Goal: Task Accomplishment & Management: Use online tool/utility

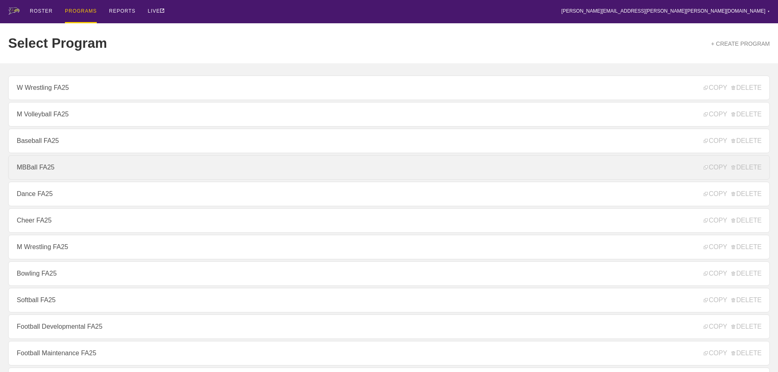
click at [39, 168] on link "MBBall FA25" at bounding box center [389, 167] width 762 height 25
type textarea "x"
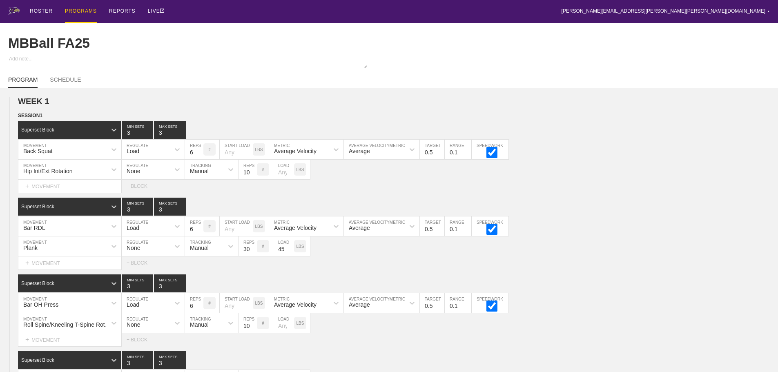
click at [477, 9] on div "ROSTER PROGRAMS REPORTS LIVE [PERSON_NAME][EMAIL_ADDRESS][PERSON_NAME][PERSON_N…" at bounding box center [389, 11] width 762 height 23
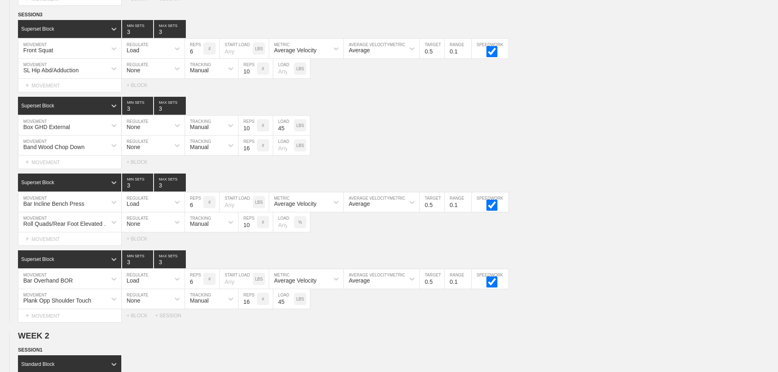
scroll to position [3595, 0]
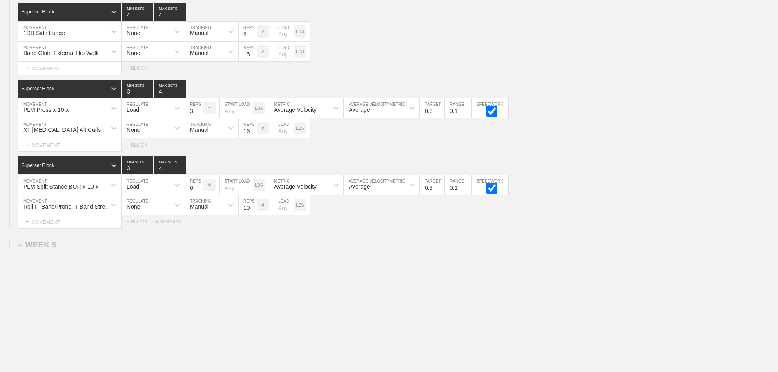
click at [172, 221] on div "+ SESSION" at bounding box center [171, 222] width 33 height 6
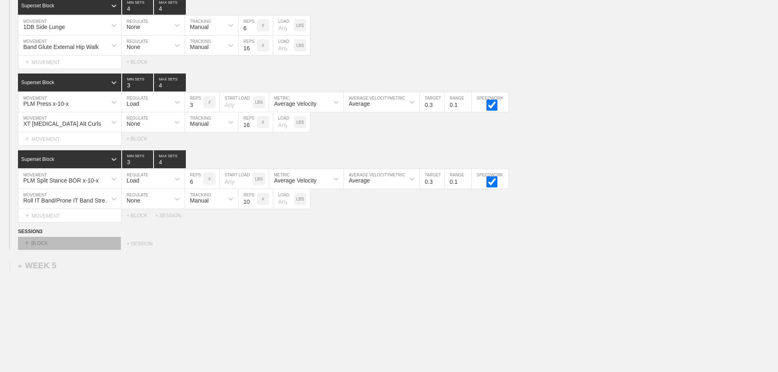
click at [96, 247] on div "+ BLOCK" at bounding box center [69, 243] width 103 height 13
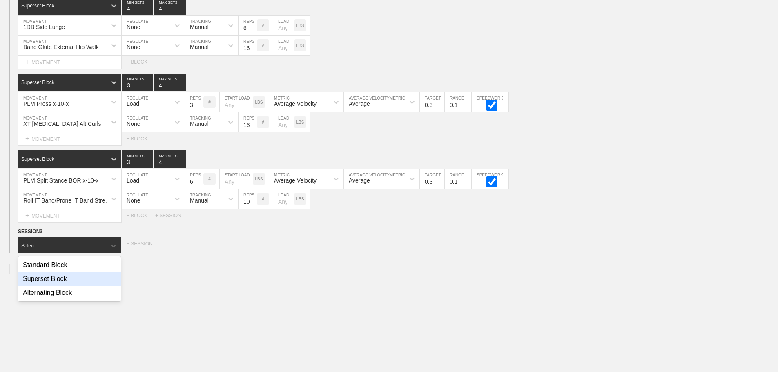
click at [67, 283] on div "Superset Block" at bounding box center [69, 279] width 103 height 14
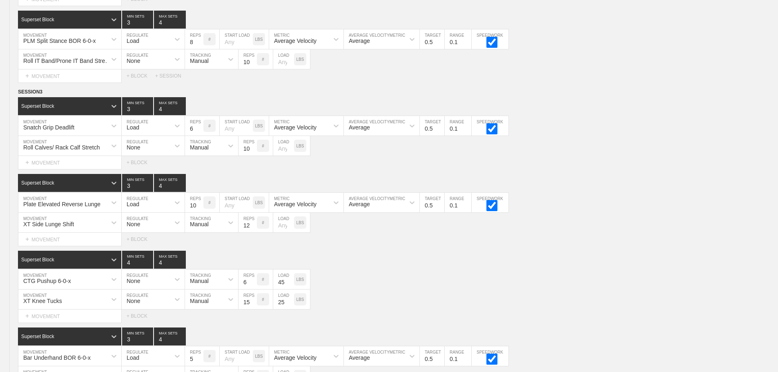
scroll to position [1676, 0]
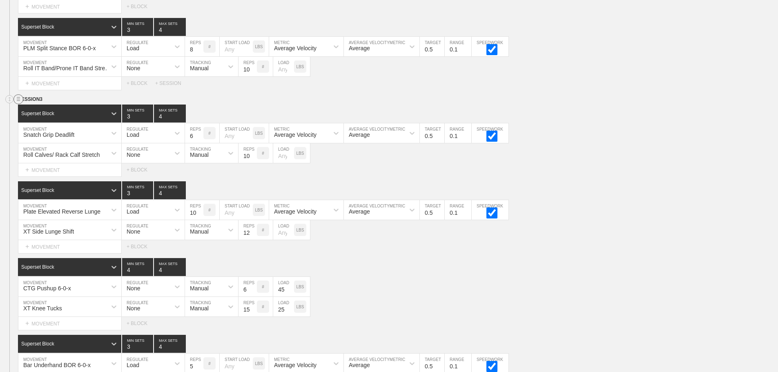
click at [18, 104] on circle at bounding box center [18, 99] width 9 height 9
click at [51, 113] on div "DUPLICATE" at bounding box center [57, 115] width 65 height 12
click at [490, 274] on div "Superset Block 4 MIN SETS 4 MAX SETS" at bounding box center [398, 267] width 760 height 18
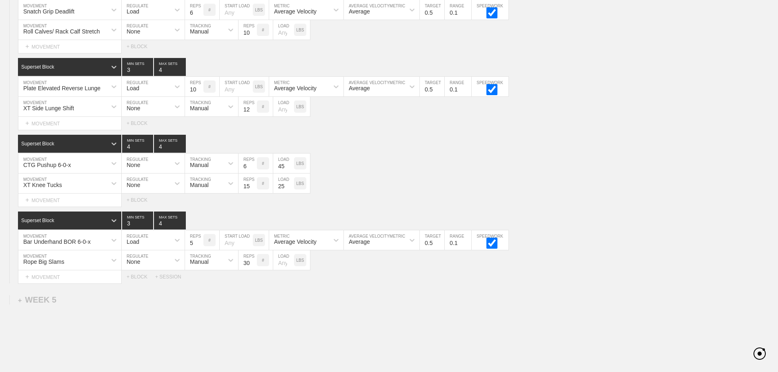
scroll to position [3581, 0]
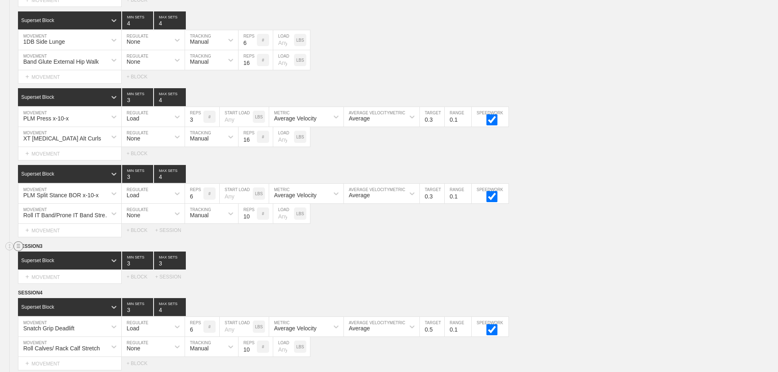
click at [17, 249] on circle at bounding box center [18, 246] width 9 height 9
click at [40, 272] on div "DELETE" at bounding box center [57, 274] width 65 height 12
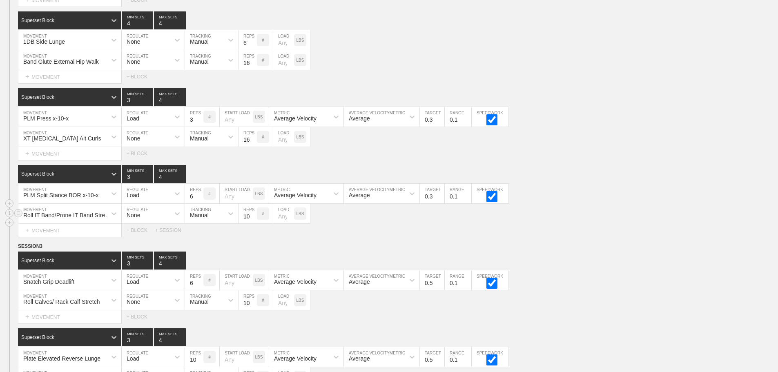
click at [573, 223] on div "Roll IT Band/Prone IT Band Stretch MOVEMENT None REGULATE Manual TRACKING 10 RE…" at bounding box center [389, 214] width 778 height 20
click at [200, 290] on input "5" at bounding box center [194, 280] width 18 height 20
click at [200, 290] on input "4" at bounding box center [194, 280] width 18 height 20
type input "3"
click at [200, 290] on input "3" at bounding box center [194, 280] width 18 height 20
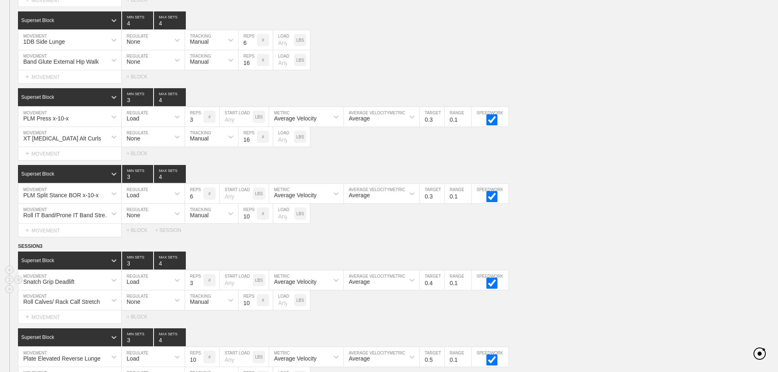
click at [439, 290] on input "0.4" at bounding box center [432, 280] width 25 height 20
type input "0.3"
click at [439, 290] on input "0.3" at bounding box center [432, 280] width 25 height 20
click at [640, 263] on div "Superset Block 3 MIN SETS 4 MAX SETS" at bounding box center [398, 261] width 760 height 18
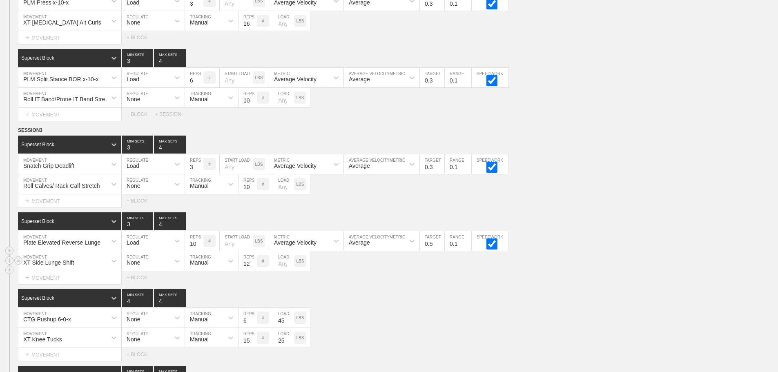
scroll to position [3703, 0]
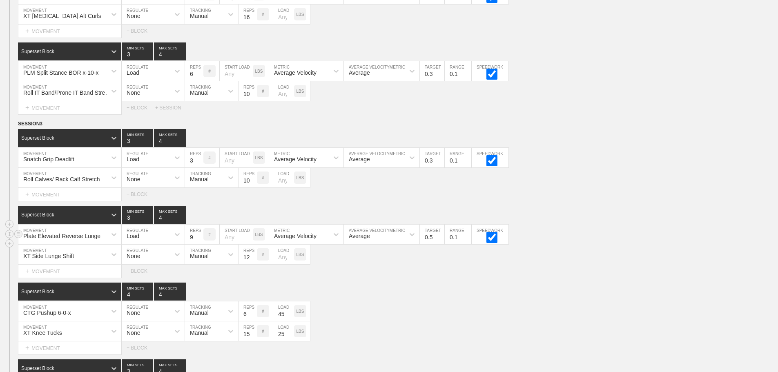
click at [200, 244] on input "9" at bounding box center [194, 235] width 18 height 20
click at [200, 244] on input "8" at bounding box center [194, 235] width 18 height 20
click at [200, 244] on input "7" at bounding box center [194, 235] width 18 height 20
click at [200, 244] on input "6" at bounding box center [194, 235] width 18 height 20
click at [200, 244] on input "5" at bounding box center [194, 235] width 18 height 20
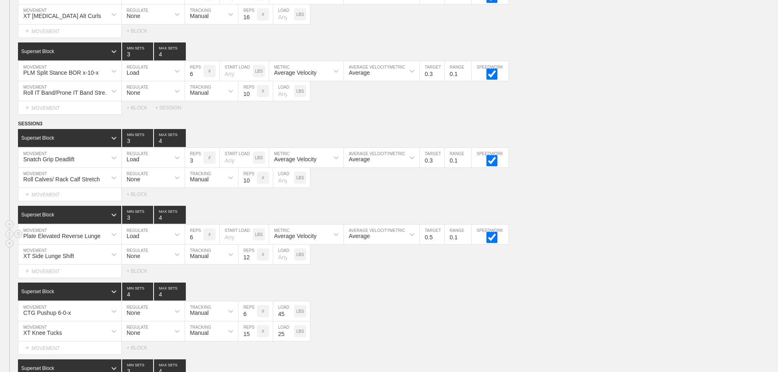
type input "6"
click at [199, 241] on input "6" at bounding box center [194, 235] width 18 height 20
click at [439, 244] on input "0.4" at bounding box center [432, 235] width 25 height 20
type input "0.3"
click at [439, 244] on input "0.3" at bounding box center [432, 235] width 25 height 20
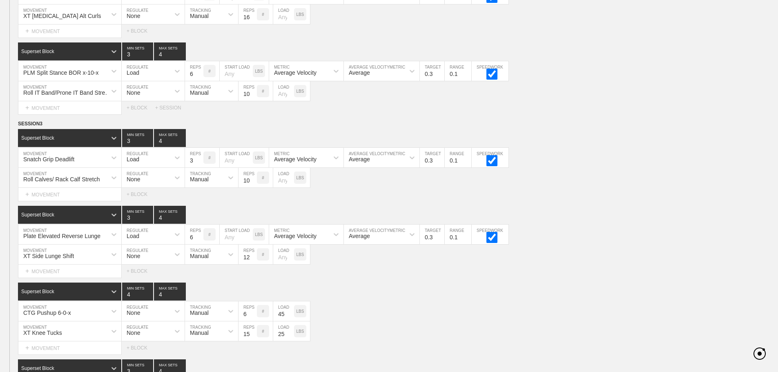
click at [616, 201] on div "Select... MOVEMENT + MOVEMENT + BLOCK" at bounding box center [389, 194] width 778 height 13
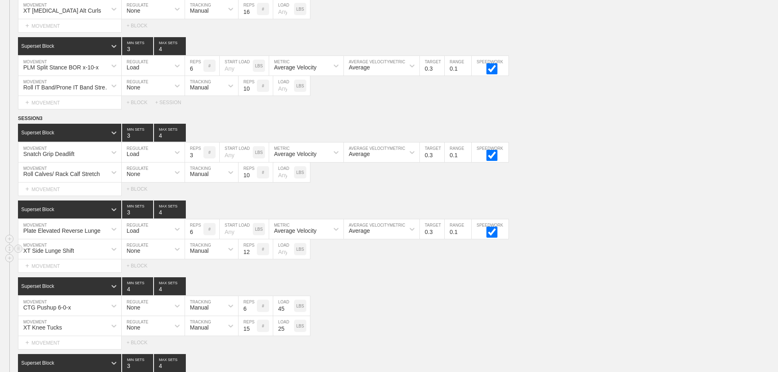
scroll to position [3744, 0]
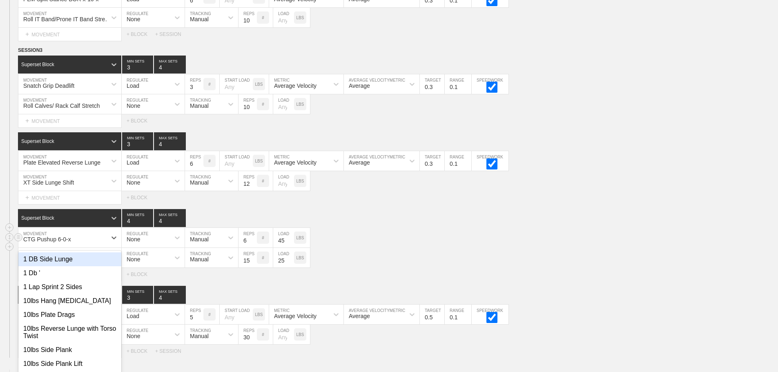
click at [102, 247] on div "option 1 DB Side Lunge focused, 1 of 801. 801 results available. Use Up and Dow…" at bounding box center [69, 238] width 103 height 20
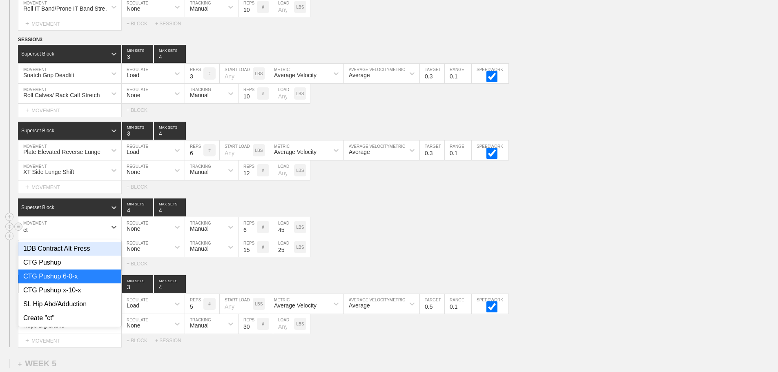
type input "ctg"
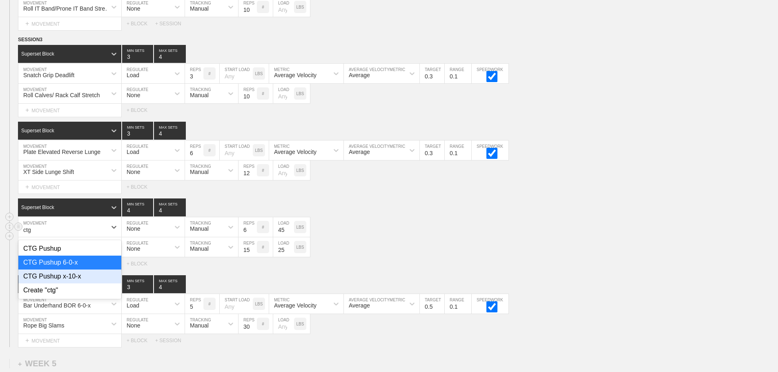
click at [77, 280] on div "CTG Pushup x-10-x" at bounding box center [69, 277] width 103 height 14
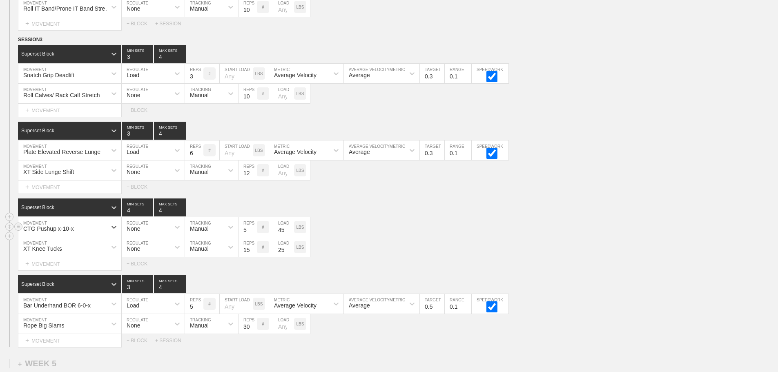
click at [252, 237] on input "5" at bounding box center [247, 227] width 18 height 20
click at [252, 237] on input "4" at bounding box center [247, 227] width 18 height 20
type input "3"
click at [252, 237] on input "3" at bounding box center [247, 227] width 18 height 20
click at [407, 236] on div "CTG Pushup x-10-x MOVEMENT None REGULATE Manual TRACKING 3 REPS # 45 LOAD LBS" at bounding box center [389, 227] width 778 height 20
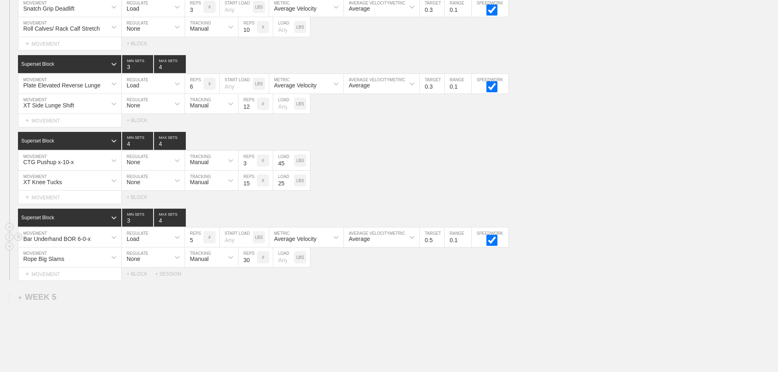
click at [97, 247] on div "Bar Underhand BOR 6-0-x" at bounding box center [69, 237] width 103 height 20
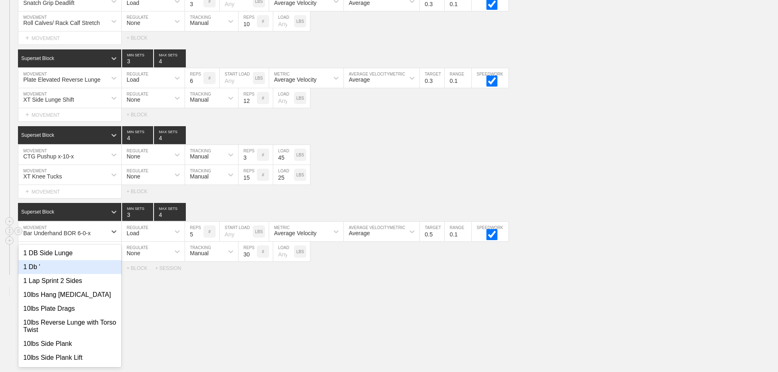
scroll to position [3864, 0]
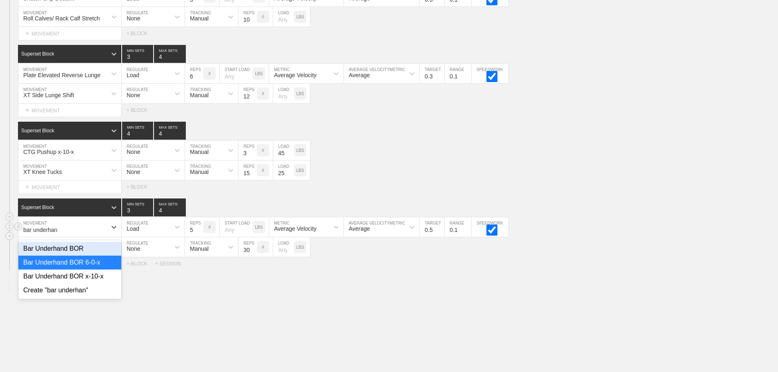
type input "bar underhand"
click at [95, 283] on div "Bar Underhand BOR x-10-x" at bounding box center [69, 277] width 103 height 14
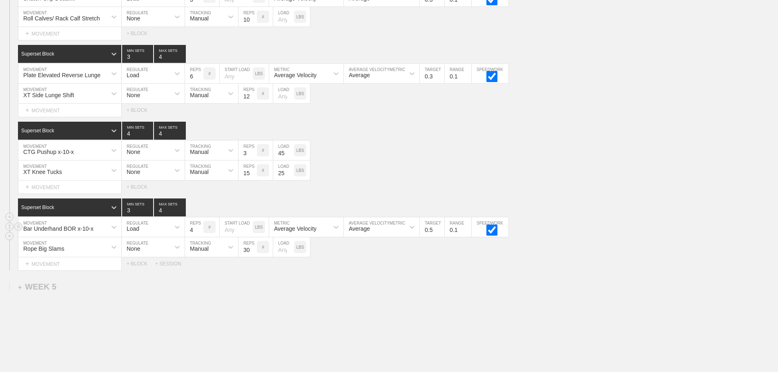
click at [199, 237] on input "4" at bounding box center [194, 227] width 18 height 20
type input "3"
click at [199, 237] on input "3" at bounding box center [194, 227] width 18 height 20
click at [440, 237] on input "0.4" at bounding box center [432, 227] width 25 height 20
type input "0.3"
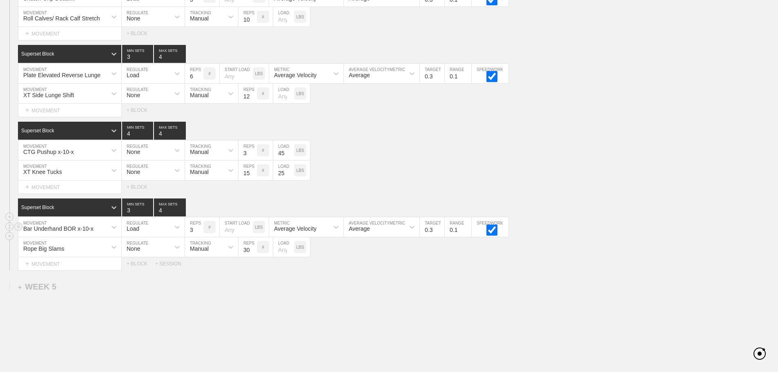
click at [440, 237] on input "0.3" at bounding box center [432, 227] width 25 height 20
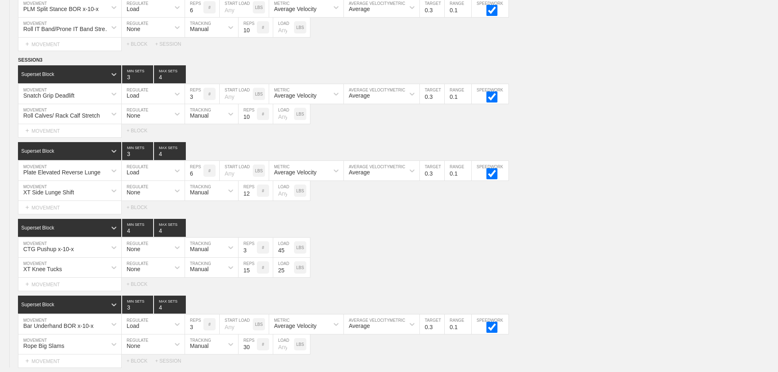
scroll to position [3741, 0]
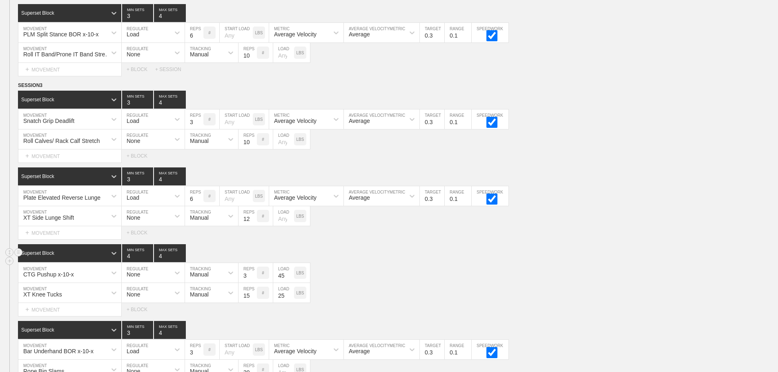
click at [476, 262] on div "Superset Block 4 MIN SETS 4 MAX SETS" at bounding box center [398, 253] width 760 height 18
drag, startPoint x: 573, startPoint y: 142, endPoint x: 557, endPoint y: 16, distance: 127.2
click at [570, 107] on div "Superset Block 3 MIN SETS 4 MAX SETS DUPLICATE INSERT MOVEMENT AFTER DELETE Sna…" at bounding box center [389, 127] width 778 height 72
click at [669, 206] on div "Plate Elevated Reverse Lunge MOVEMENT Load REGULATE 6 REPS # START LOAD LBS Ave…" at bounding box center [389, 196] width 778 height 20
click at [661, 251] on div "Superset Block 4 MIN SETS 4 MAX SETS" at bounding box center [398, 253] width 760 height 18
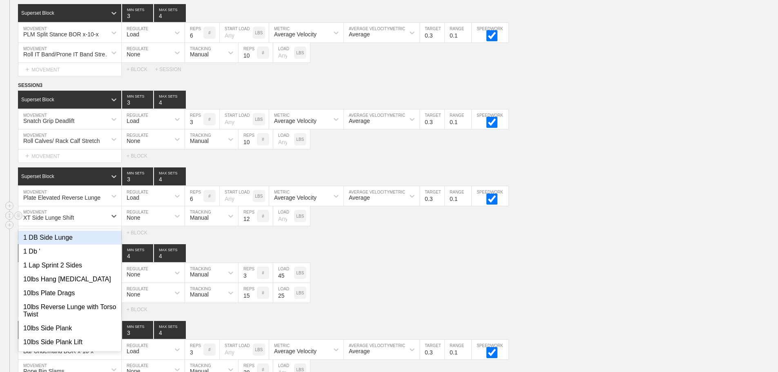
click at [93, 222] on div "XT Side Lunge Shift" at bounding box center [62, 216] width 88 height 14
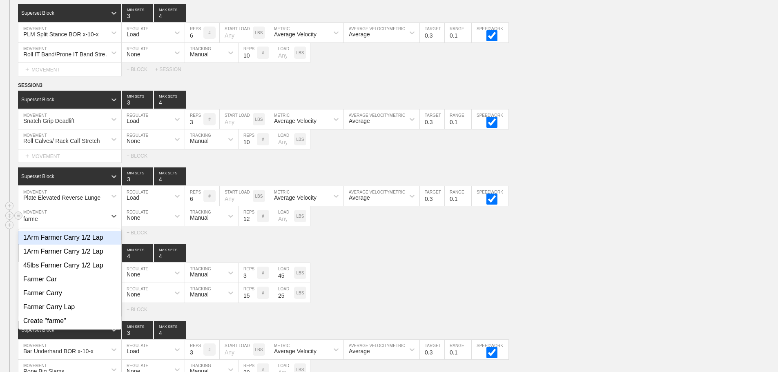
type input "farmer"
click at [74, 300] on div "Farmer Carry" at bounding box center [69, 293] width 103 height 14
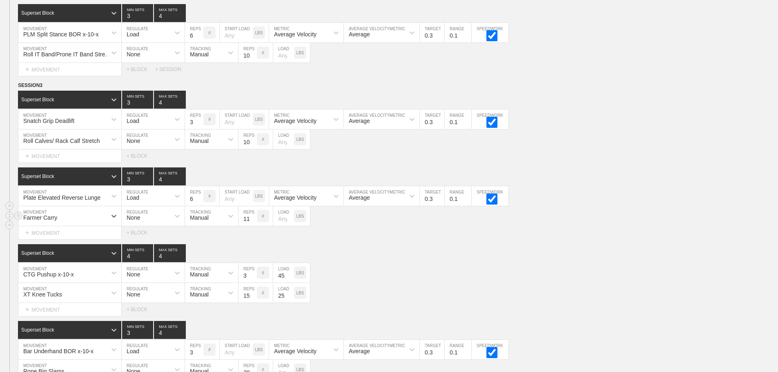
click at [254, 226] on input "11" at bounding box center [247, 216] width 18 height 20
click at [254, 226] on input "10" at bounding box center [247, 216] width 18 height 20
click at [254, 226] on input "9" at bounding box center [247, 216] width 18 height 20
click at [254, 226] on input "8" at bounding box center [247, 216] width 18 height 20
click at [254, 226] on input "7" at bounding box center [247, 216] width 18 height 20
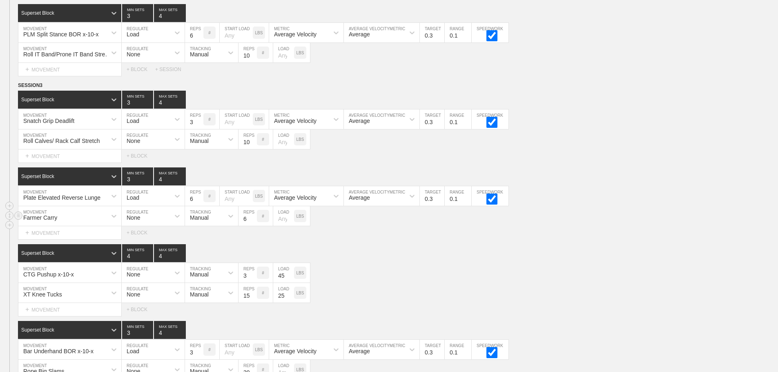
click at [254, 226] on input "6" at bounding box center [247, 216] width 18 height 20
click at [254, 226] on input "5" at bounding box center [247, 216] width 18 height 20
click at [254, 226] on input "4" at bounding box center [247, 216] width 18 height 20
click at [254, 226] on input "3" at bounding box center [247, 216] width 18 height 20
click at [254, 226] on input "2" at bounding box center [247, 216] width 18 height 20
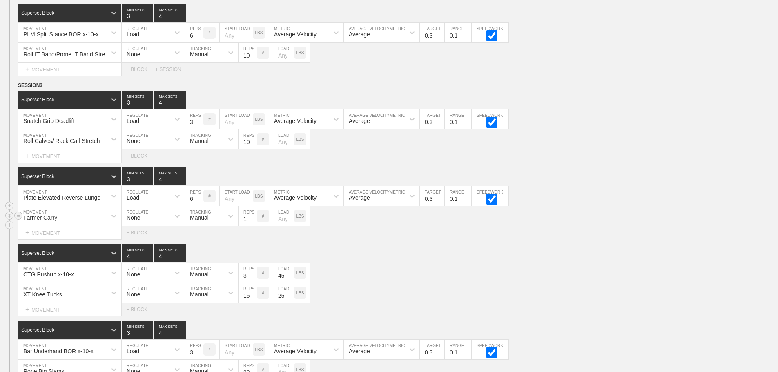
type input "1"
click at [254, 226] on input "1" at bounding box center [247, 216] width 18 height 20
click at [282, 224] on input "number" at bounding box center [283, 216] width 21 height 20
type input "45"
click at [379, 262] on div "Superset Block 4 MIN SETS 4 MAX SETS" at bounding box center [398, 253] width 760 height 18
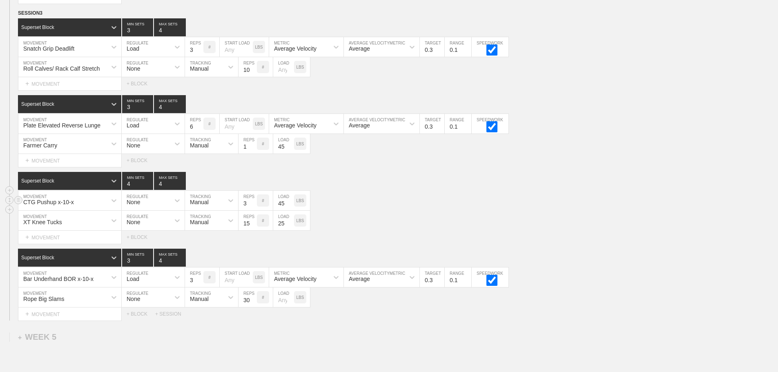
scroll to position [3823, 0]
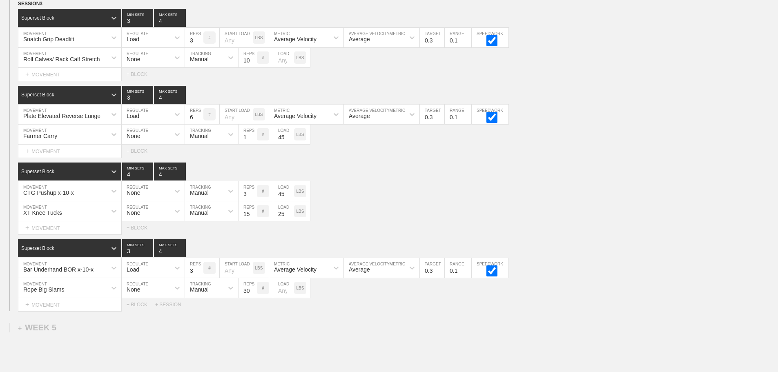
click at [365, 311] on div "Select... MOVEMENT + MOVEMENT + BLOCK + SESSION" at bounding box center [389, 304] width 778 height 13
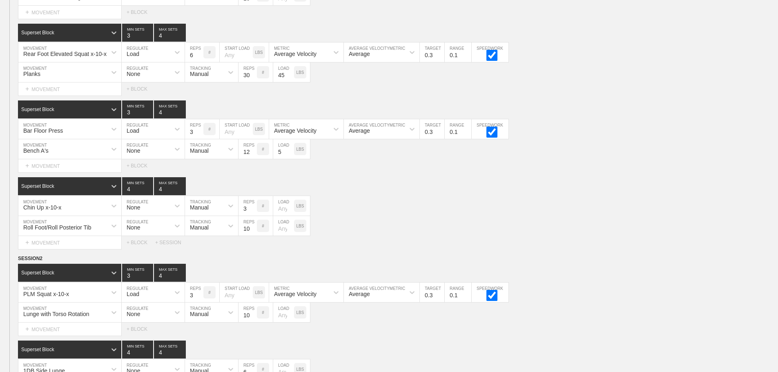
scroll to position [308, 0]
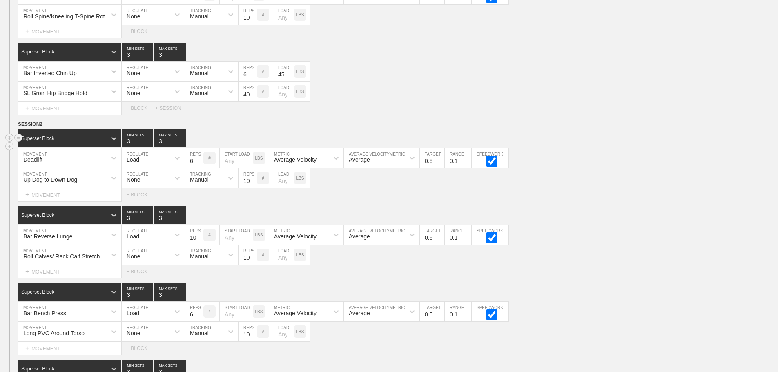
drag, startPoint x: 673, startPoint y: 143, endPoint x: 682, endPoint y: 140, distance: 10.5
click at [678, 141] on div "Superset Block 3 MIN SETS 3 MAX SETS" at bounding box center [398, 138] width 760 height 18
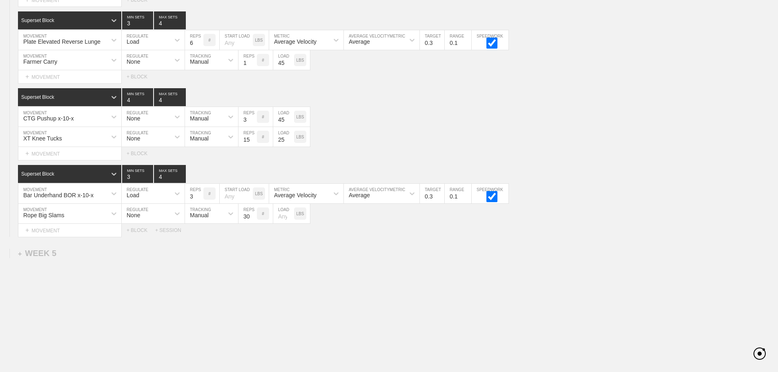
drag, startPoint x: 706, startPoint y: 286, endPoint x: 700, endPoint y: 282, distance: 7.7
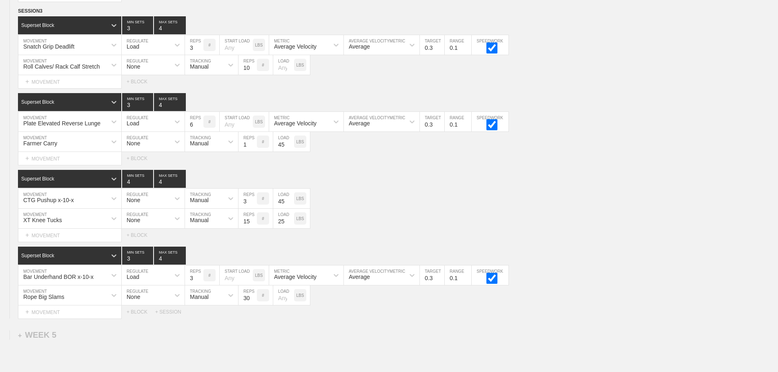
scroll to position [3734, 0]
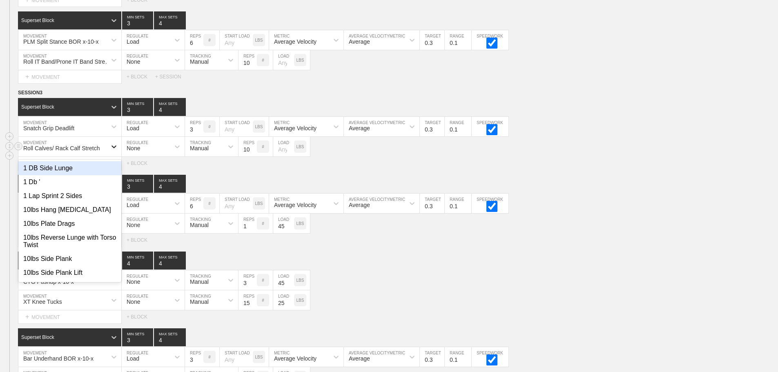
click at [109, 153] on div at bounding box center [114, 146] width 15 height 15
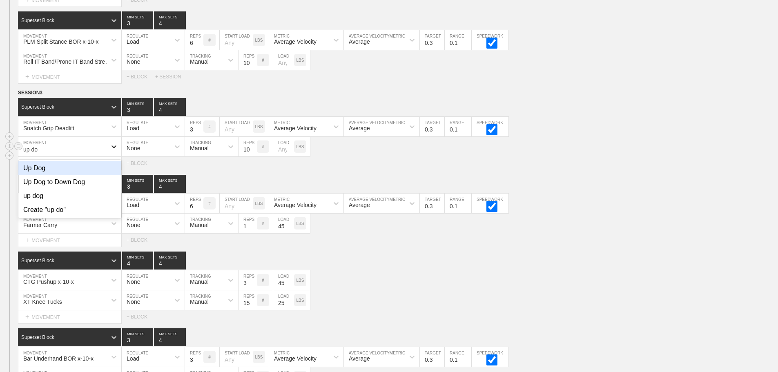
type input "up dog"
click at [75, 185] on div "Up Dog to Down Dog" at bounding box center [69, 182] width 103 height 14
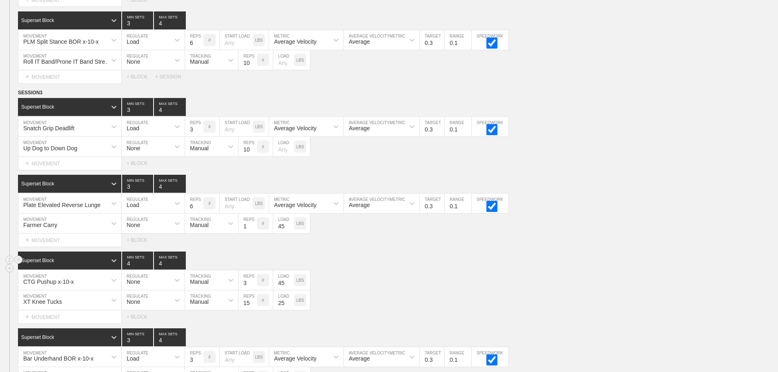
click at [365, 262] on div "Superset Block 4 MIN SETS 4 MAX SETS" at bounding box center [398, 261] width 760 height 18
click at [396, 247] on div "Select... MOVEMENT + MOVEMENT + BLOCK" at bounding box center [389, 240] width 778 height 13
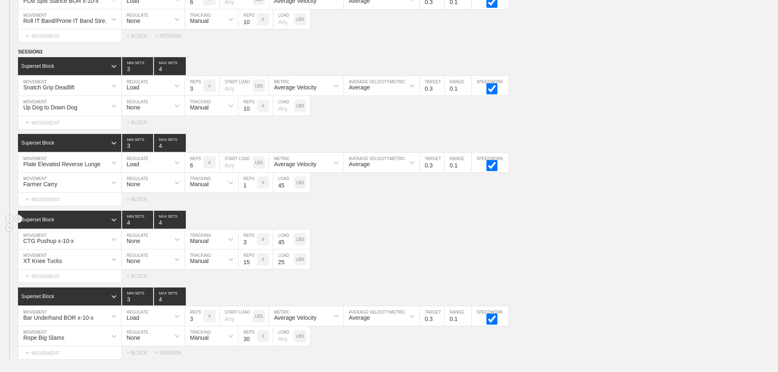
click at [367, 217] on div "Superset Block 4 MIN SETS 4 MAX SETS" at bounding box center [398, 220] width 760 height 18
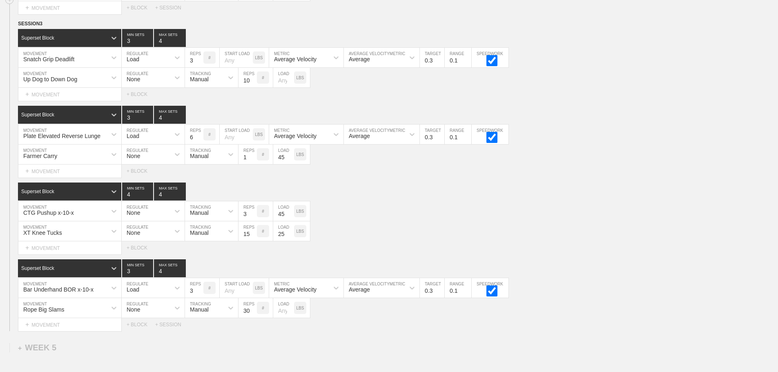
scroll to position [3912, 0]
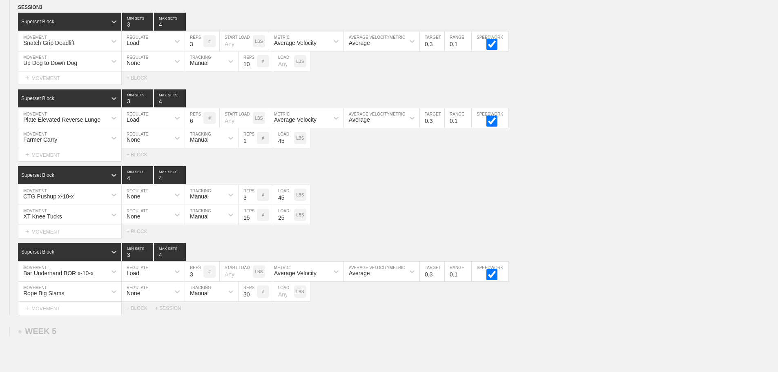
scroll to position [3790, 0]
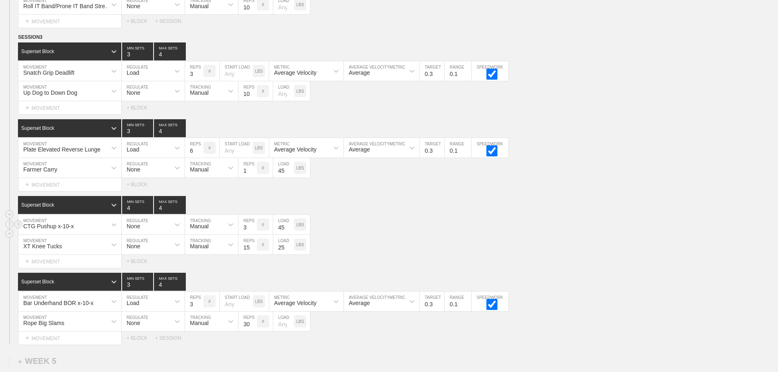
click at [470, 235] on div "CTG Pushup x-10-x MOVEMENT None REGULATE Manual TRACKING 3 REPS # 45 LOAD LBS" at bounding box center [389, 225] width 778 height 20
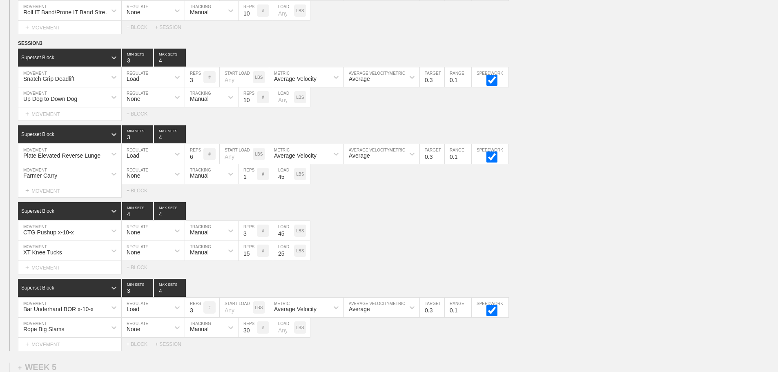
scroll to position [3912, 0]
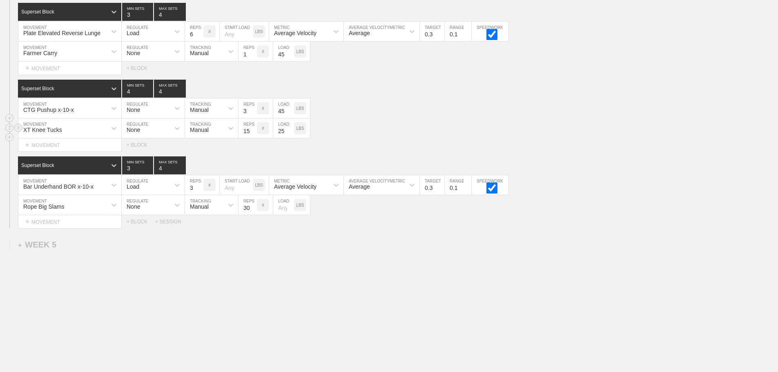
click at [98, 127] on div "XT Knee Tucks" at bounding box center [62, 128] width 88 height 14
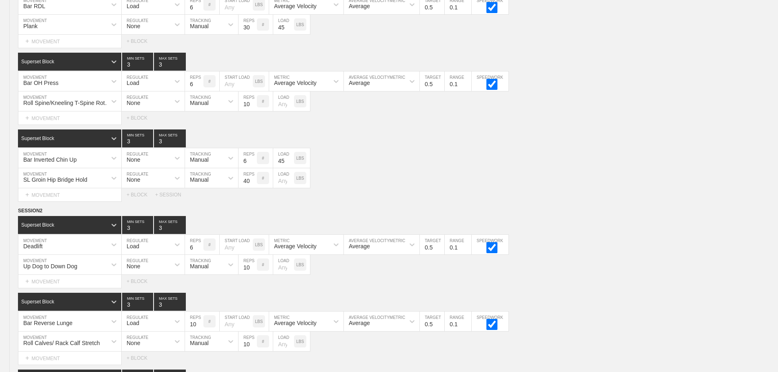
drag, startPoint x: 749, startPoint y: 254, endPoint x: 784, endPoint y: 134, distance: 125.6
click at [753, 247] on div "Deadlift MOVEMENT Load REGULATE 6 REPS # START LOAD LBS Average Velocity METRIC…" at bounding box center [389, 245] width 778 height 20
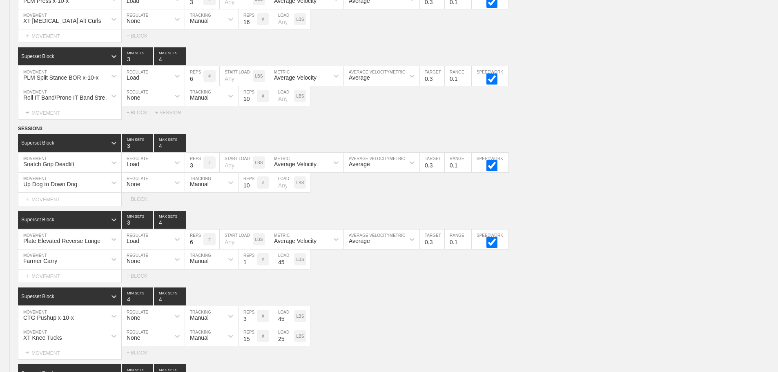
scroll to position [3912, 0]
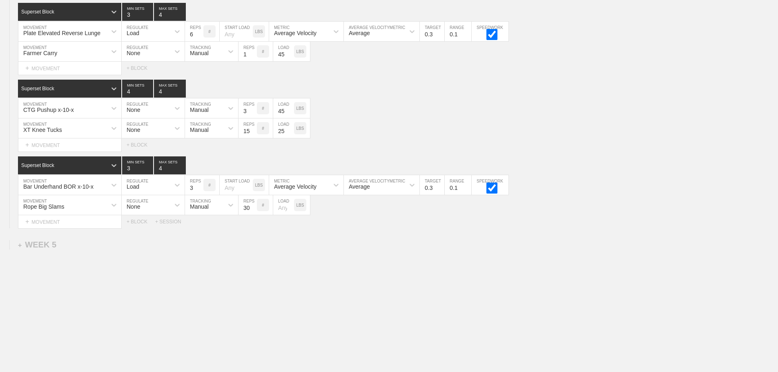
click at [83, 129] on div "XT Knee Tucks" at bounding box center [62, 128] width 88 height 14
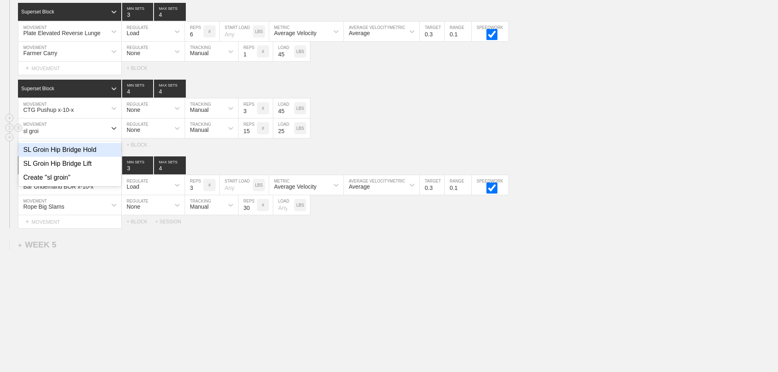
type input "sl groin"
click at [94, 145] on div "SL Groin Hip Bridge Hold" at bounding box center [69, 150] width 103 height 14
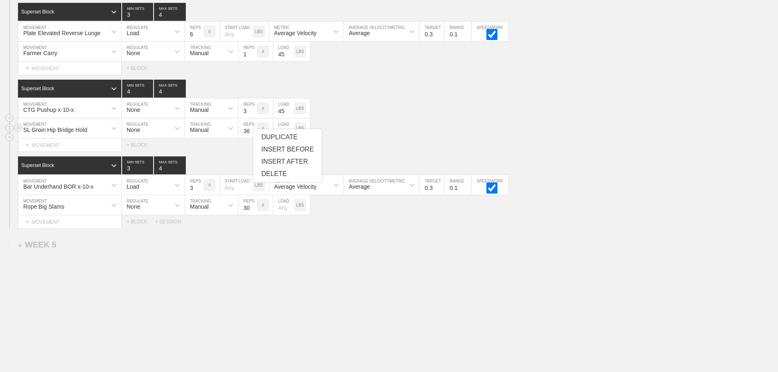
click at [253, 128] on input "37" at bounding box center [247, 128] width 18 height 20
click at [253, 128] on input "38" at bounding box center [247, 128] width 18 height 20
click at [253, 128] on input "39" at bounding box center [247, 128] width 18 height 20
click at [253, 128] on input "40" at bounding box center [247, 128] width 18 height 20
click at [253, 128] on input "41" at bounding box center [247, 128] width 18 height 20
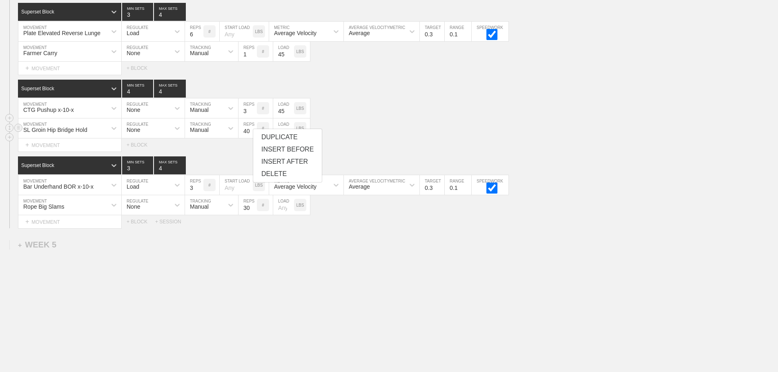
type input "40"
click at [252, 133] on input "40" at bounding box center [247, 128] width 18 height 20
drag, startPoint x: 419, startPoint y: 109, endPoint x: 282, endPoint y: 146, distance: 141.5
click at [414, 111] on div "CTG Pushup x-10-x MOVEMENT None REGULATE Manual TRACKING 3 REPS # 45 LOAD LBS" at bounding box center [389, 108] width 778 height 20
click at [285, 120] on input "25" at bounding box center [283, 128] width 21 height 20
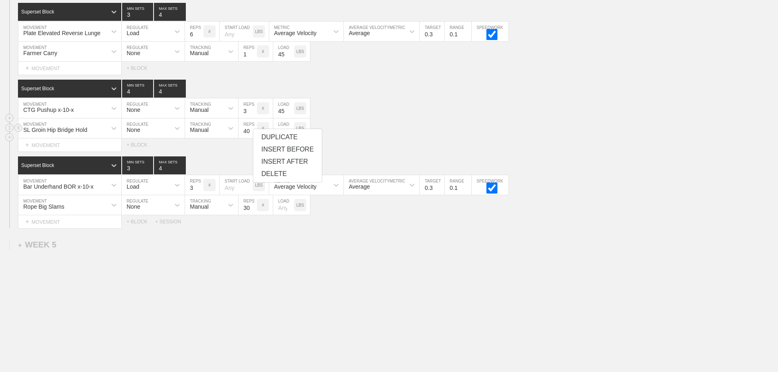
click at [283, 126] on input "25" at bounding box center [283, 128] width 21 height 20
type input "5"
click at [343, 143] on div "Select... MOVEMENT + MOVEMENT + BLOCK" at bounding box center [389, 144] width 778 height 13
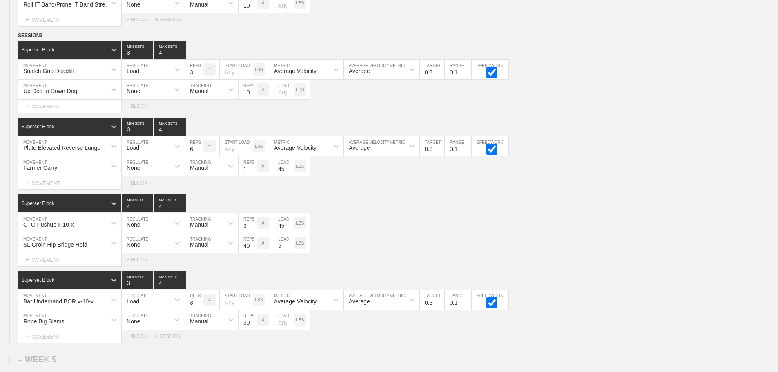
scroll to position [3790, 0]
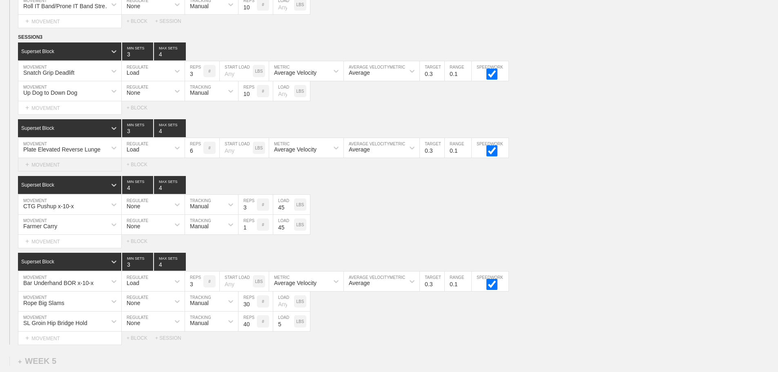
click at [43, 172] on div "+ MOVEMENT" at bounding box center [70, 164] width 104 height 13
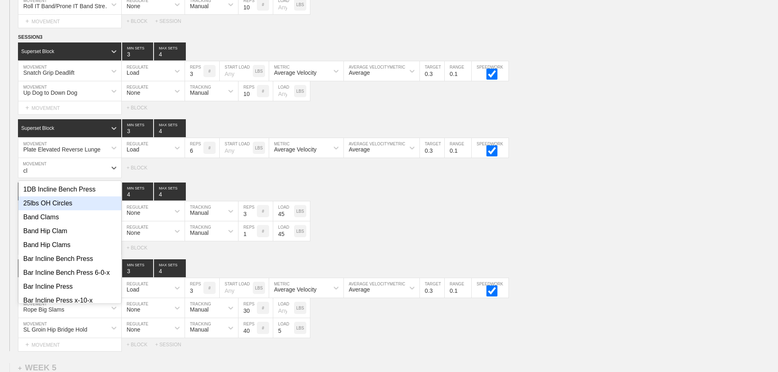
type input "c"
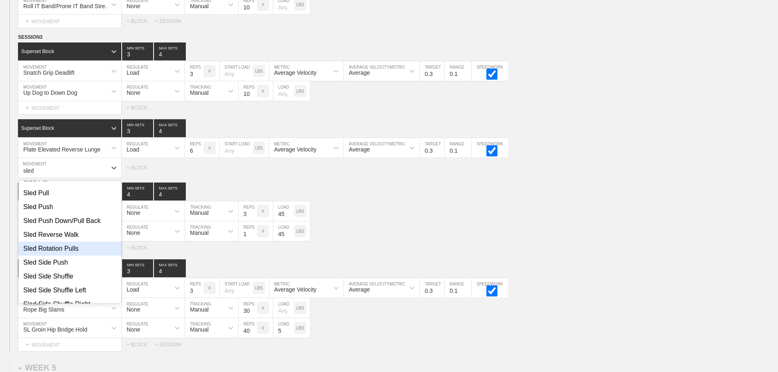
scroll to position [123, 0]
type input "sled"
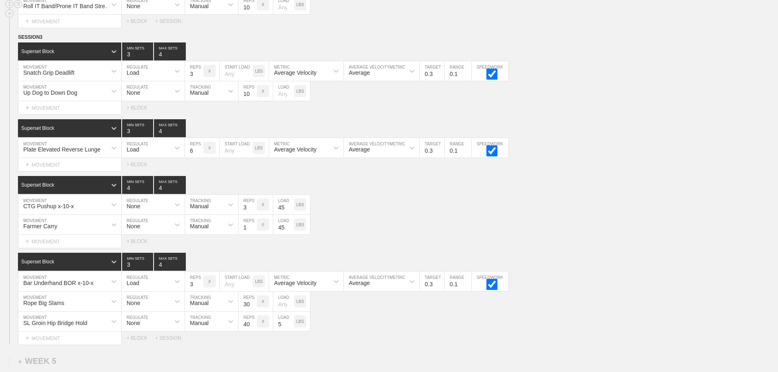
scroll to position [1411, 0]
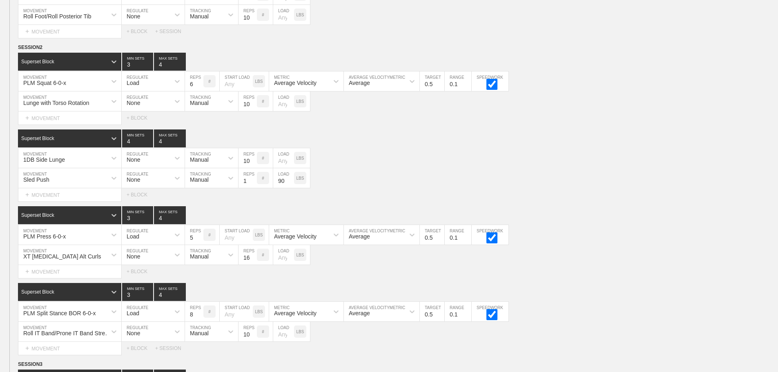
click at [604, 200] on div "Select... MOVEMENT + MOVEMENT + BLOCK" at bounding box center [389, 194] width 778 height 13
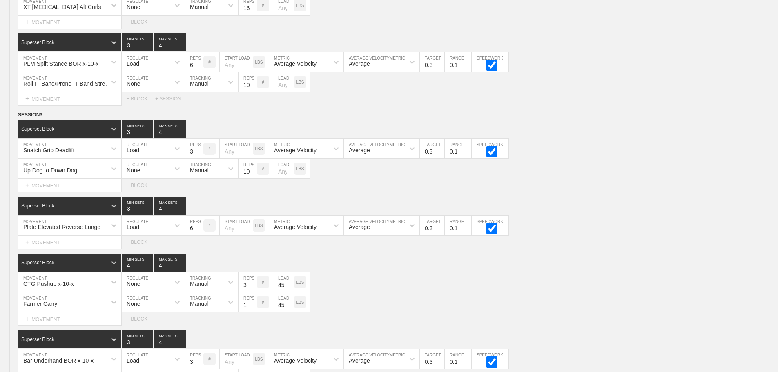
scroll to position [3912, 0]
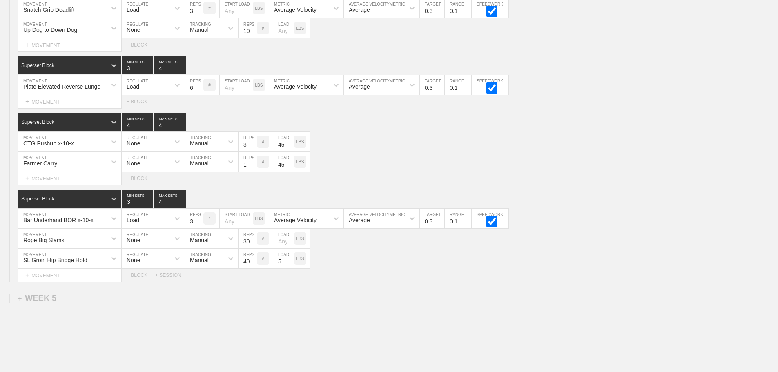
scroll to position [3790, 0]
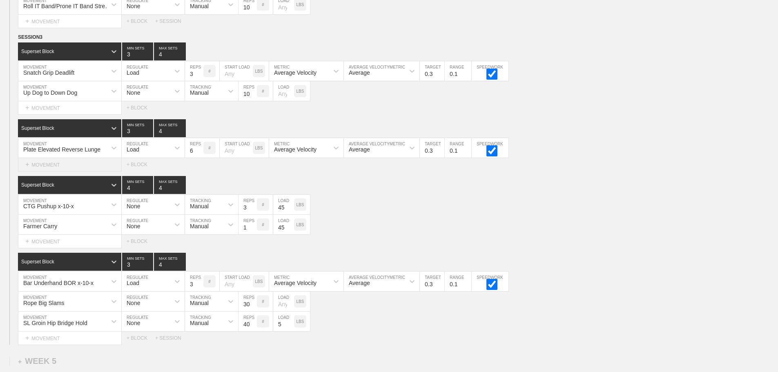
click at [61, 168] on div "+ MOVEMENT" at bounding box center [70, 164] width 104 height 13
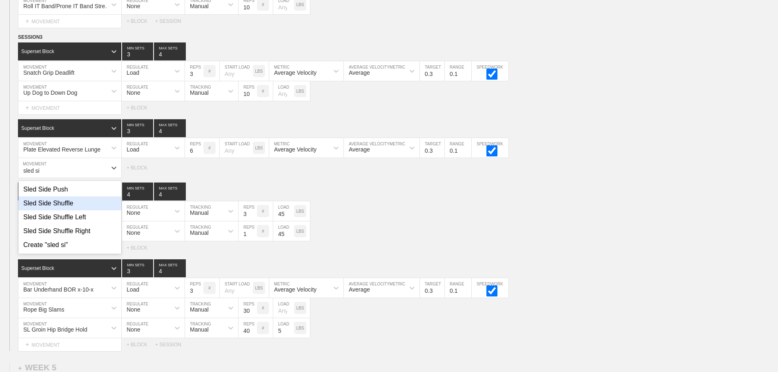
click at [62, 209] on div "Sled Side Shuffle" at bounding box center [69, 203] width 103 height 14
type input "sled si"
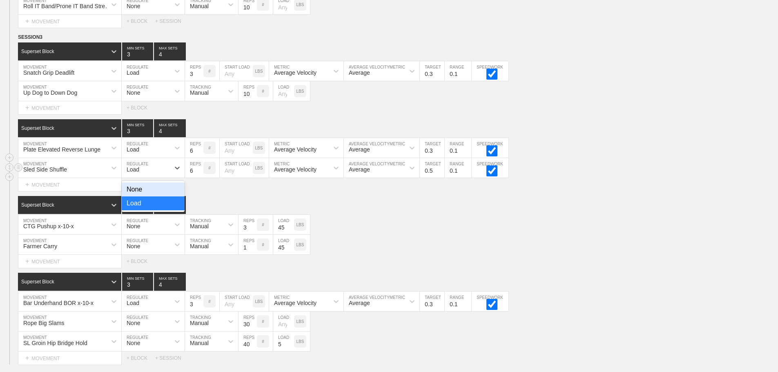
click at [154, 173] on div "Load" at bounding box center [146, 168] width 48 height 14
click at [137, 195] on div "None" at bounding box center [153, 190] width 63 height 14
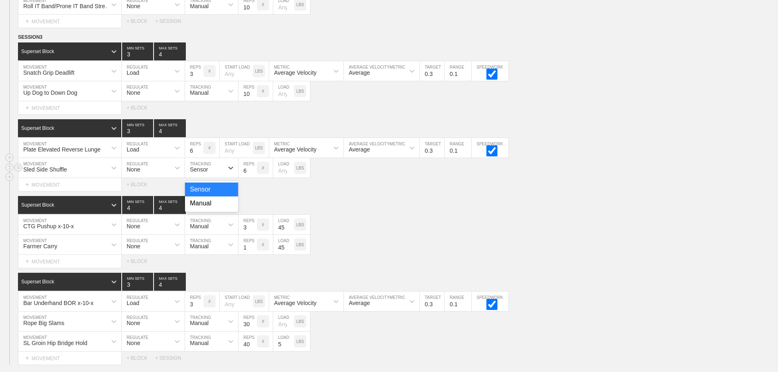
drag, startPoint x: 203, startPoint y: 176, endPoint x: 201, endPoint y: 199, distance: 22.9
click at [203, 173] on div "Sensor" at bounding box center [199, 169] width 18 height 7
click at [202, 207] on div "Manual" at bounding box center [211, 203] width 53 height 14
click at [253, 177] on input "5" at bounding box center [247, 168] width 18 height 20
click at [253, 177] on input "4" at bounding box center [247, 168] width 18 height 20
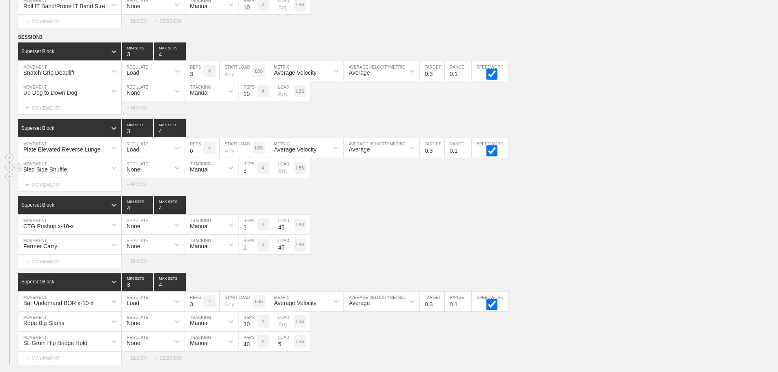
click at [253, 178] on input "3" at bounding box center [247, 168] width 18 height 20
click at [253, 178] on input "2" at bounding box center [247, 168] width 18 height 20
type input "1"
click at [253, 178] on input "1" at bounding box center [247, 168] width 18 height 20
click at [281, 178] on input "number" at bounding box center [283, 168] width 21 height 20
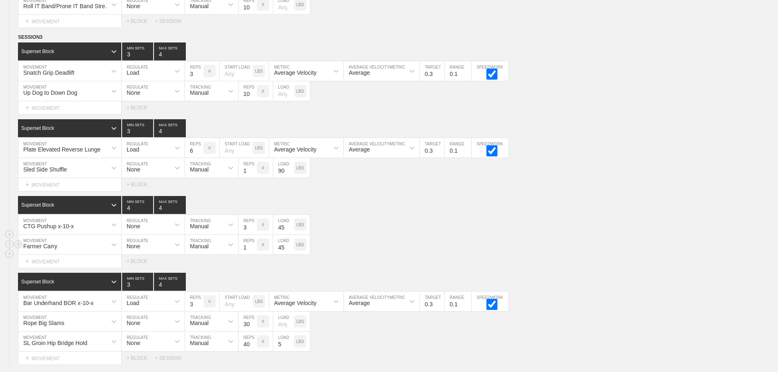
type input "90"
click at [383, 247] on div "Farmer Carry MOVEMENT None REGULATE Manual TRACKING 1 REPS # 45 LOAD LBS" at bounding box center [389, 245] width 778 height 20
click at [381, 247] on div "Farmer Carry MOVEMENT None REGULATE Manual TRACKING 1 REPS # 45 LOAD LBS" at bounding box center [389, 245] width 778 height 20
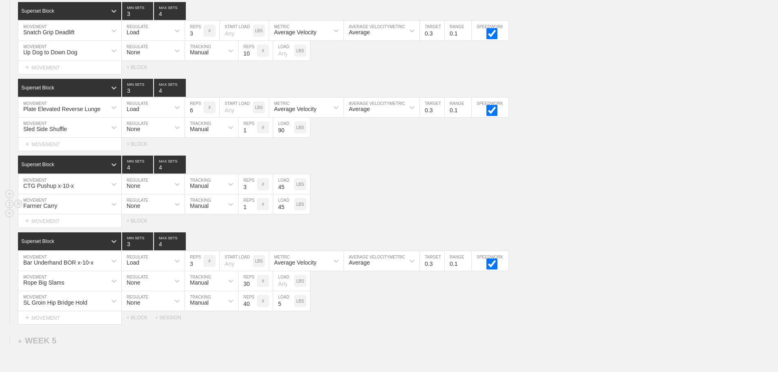
scroll to position [3830, 0]
click at [368, 204] on div "Farmer Carry MOVEMENT None REGULATE Manual TRACKING 1 REPS # 45 LOAD LBS" at bounding box center [389, 204] width 778 height 20
click at [20, 305] on circle at bounding box center [18, 299] width 9 height 9
click at [53, 321] on div "DELETE" at bounding box center [57, 322] width 65 height 12
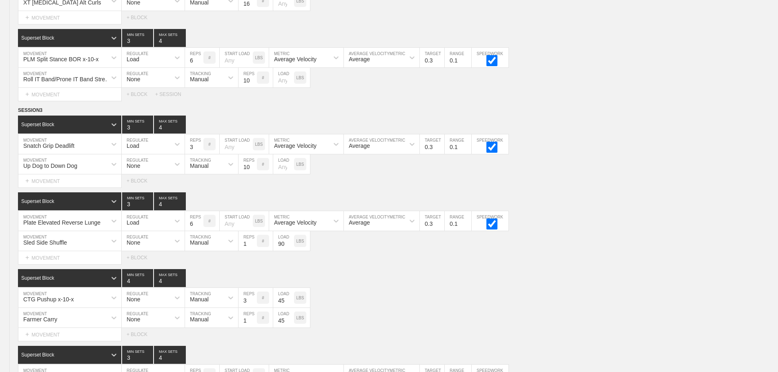
scroll to position [3708, 0]
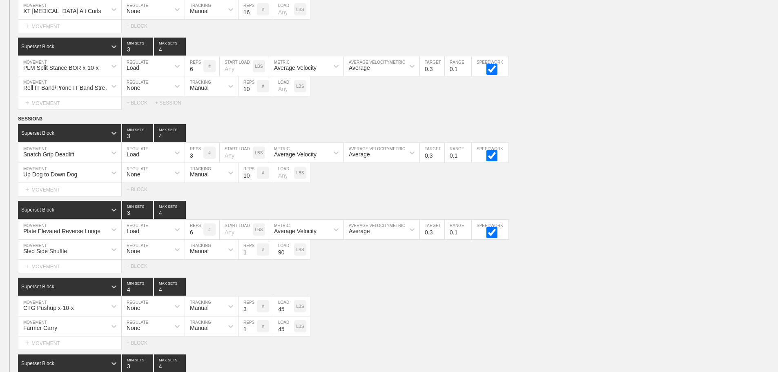
click at [593, 203] on div "SESSION 3 Superset Block 3 MIN SETS 4 MAX SETS DUPLICATE INSERT MOVEMENT AFTER …" at bounding box center [389, 271] width 778 height 312
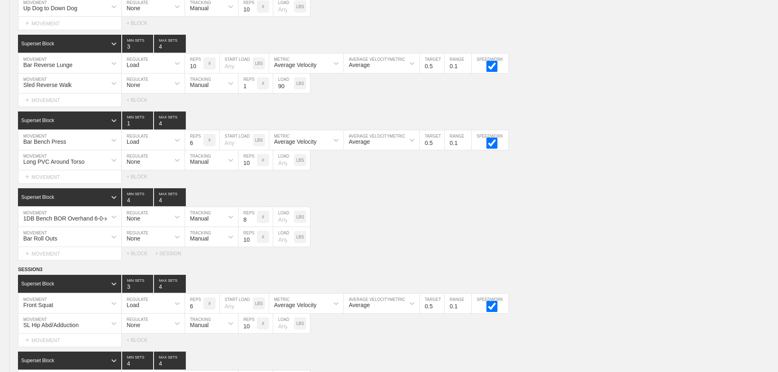
scroll to position [0, 0]
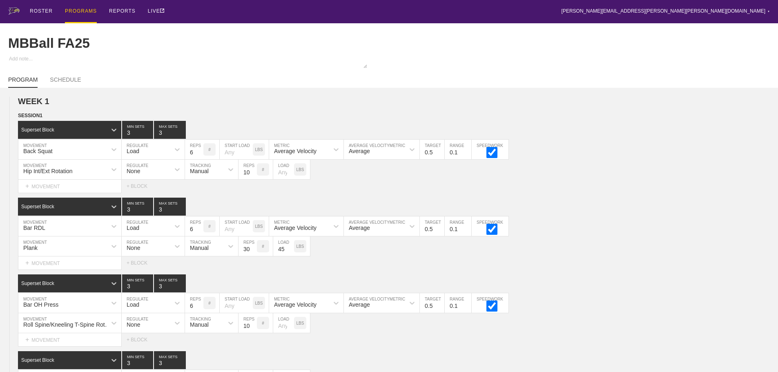
click at [82, 7] on div "PROGRAMS" at bounding box center [81, 11] width 32 height 23
